Goal: Find specific page/section

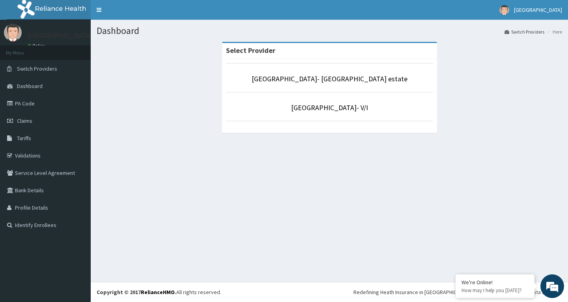
click at [38, 104] on link "PA Code" at bounding box center [45, 103] width 91 height 17
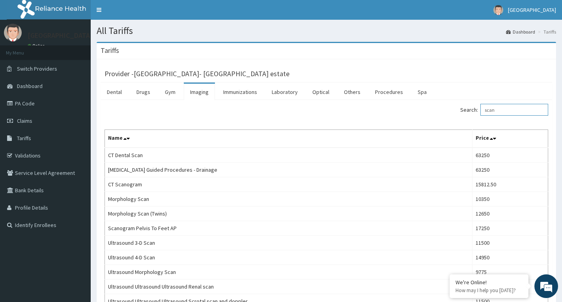
drag, startPoint x: 505, startPoint y: 111, endPoint x: 369, endPoint y: 112, distance: 136.1
click at [369, 112] on div "Search: scan" at bounding box center [440, 111] width 216 height 14
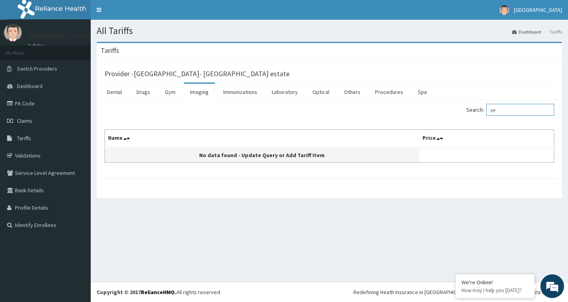
type input "p"
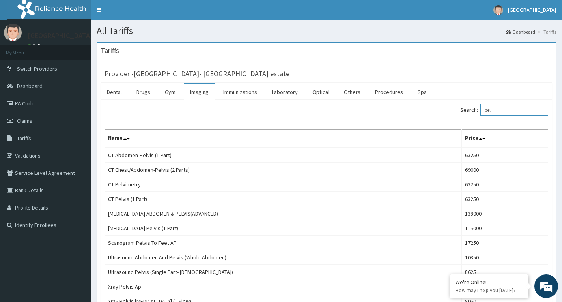
scroll to position [77, 0]
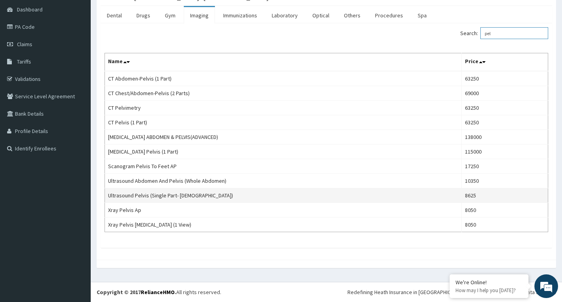
type input "pel"
drag, startPoint x: 198, startPoint y: 196, endPoint x: 108, endPoint y: 196, distance: 89.1
click at [108, 196] on td "Ultrasound Pelvis (Single Part- [DEMOGRAPHIC_DATA])" at bounding box center [283, 195] width 357 height 15
copy td "Ultrasound Pelvis (Single Part- [DEMOGRAPHIC_DATA])"
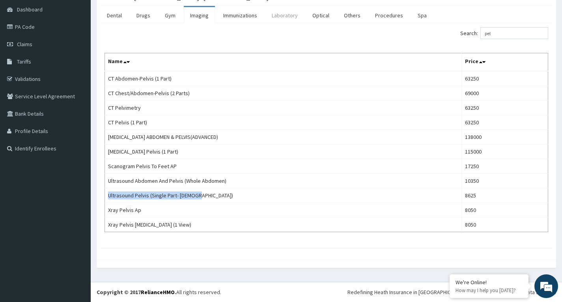
click at [279, 17] on link "Laboratory" at bounding box center [284, 15] width 39 height 17
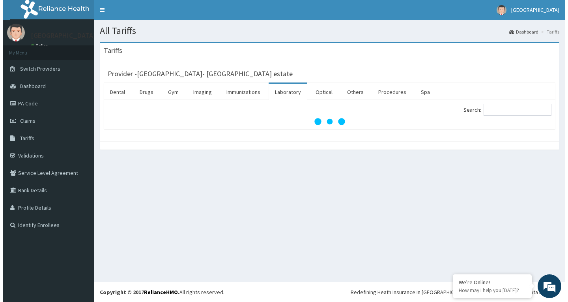
scroll to position [0, 0]
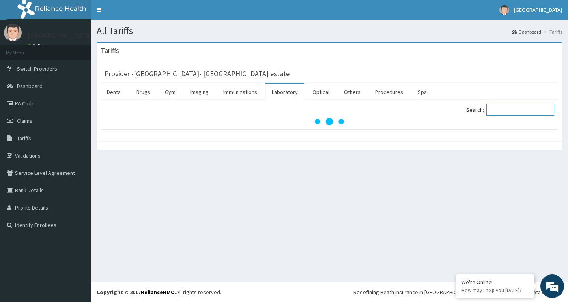
click at [523, 104] on input "Search:" at bounding box center [520, 110] width 68 height 12
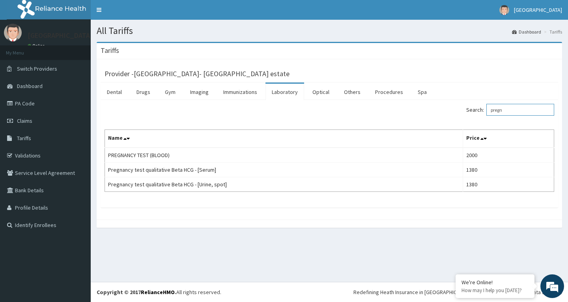
type input "pregn"
